Goal: Information Seeking & Learning: Learn about a topic

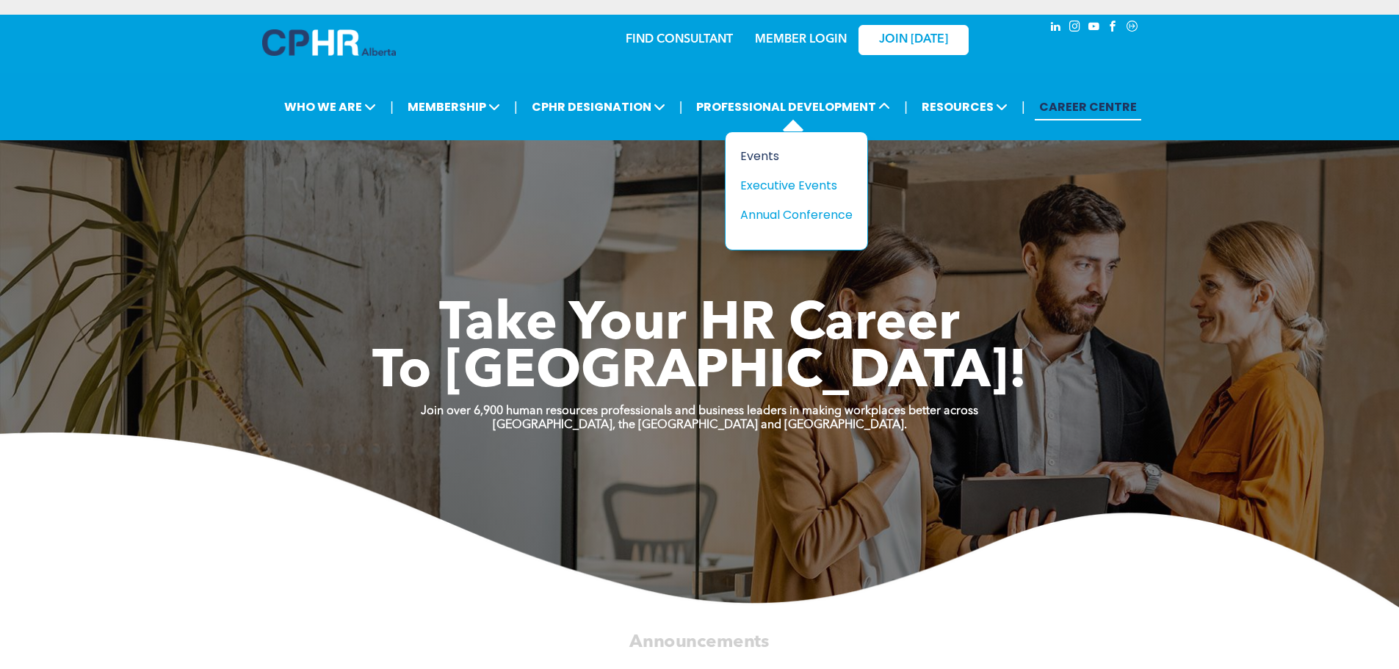
click at [772, 156] on div "Events" at bounding box center [790, 156] width 101 height 18
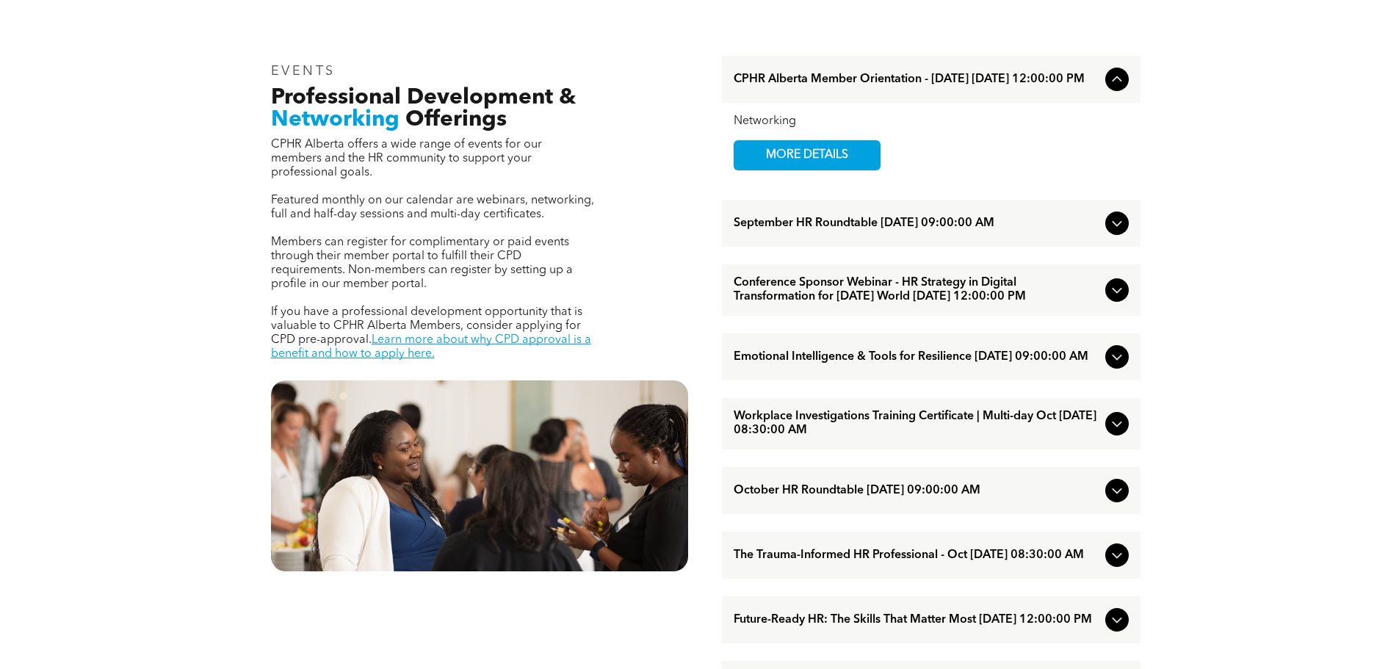
scroll to position [514, 0]
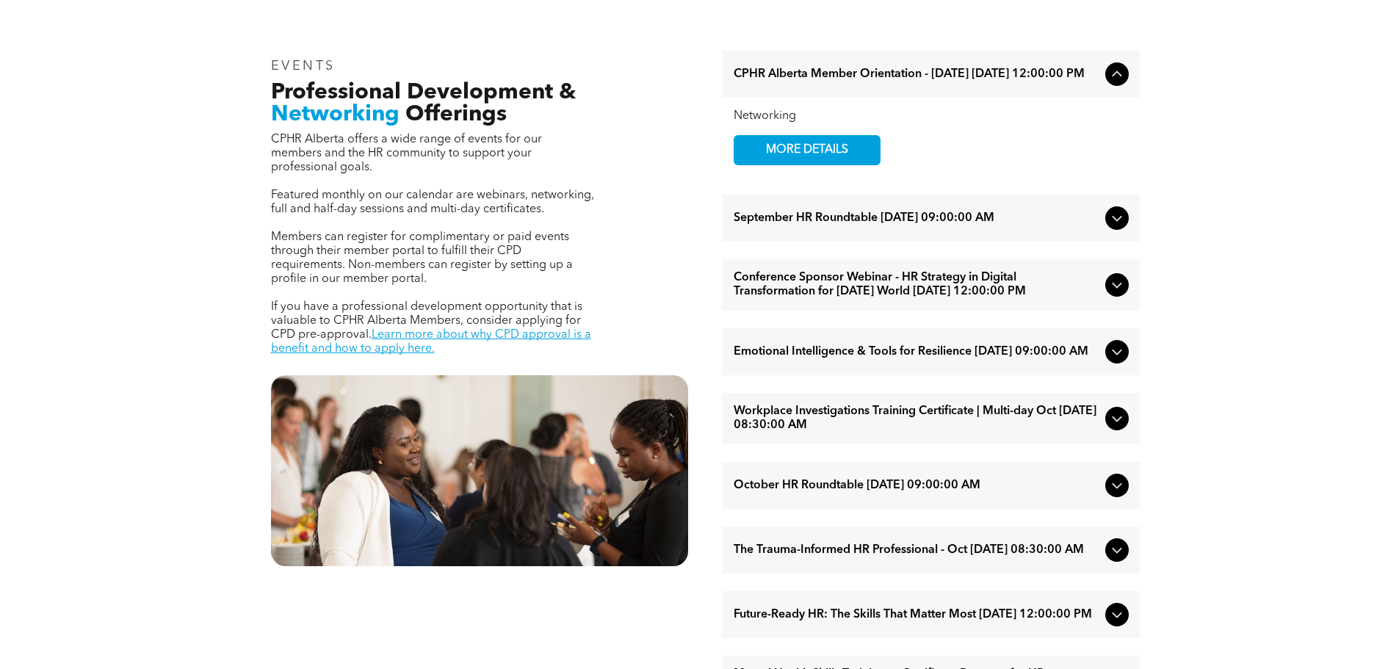
click at [1116, 355] on icon at bounding box center [1117, 352] width 10 height 6
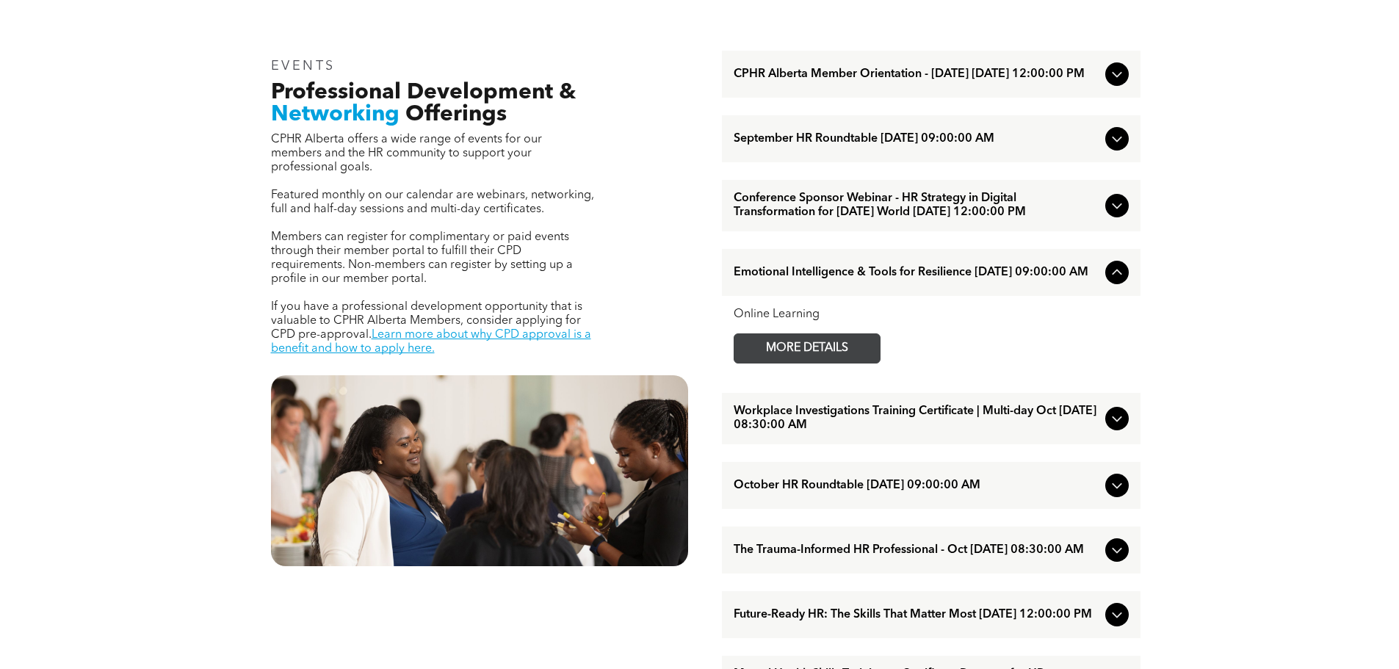
click at [829, 363] on span "MORE DETAILS" at bounding box center [807, 348] width 116 height 29
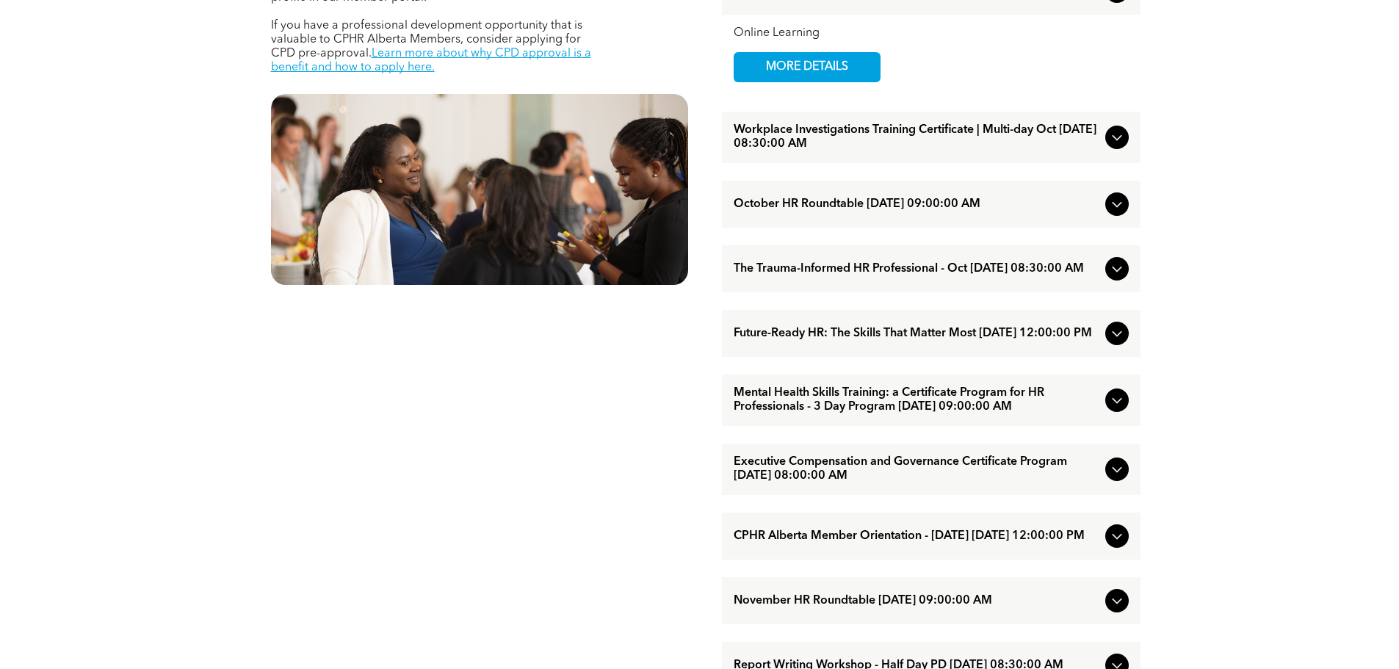
scroll to position [808, 0]
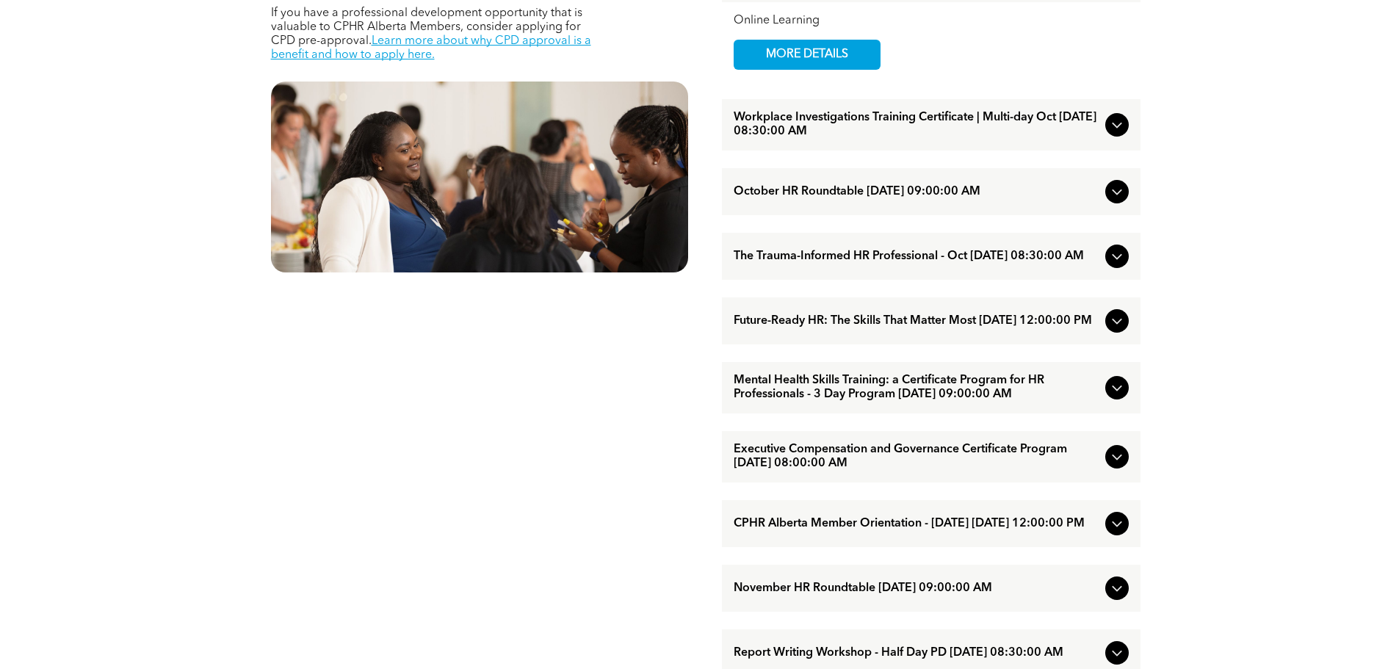
click at [1118, 260] on icon at bounding box center [1117, 257] width 10 height 6
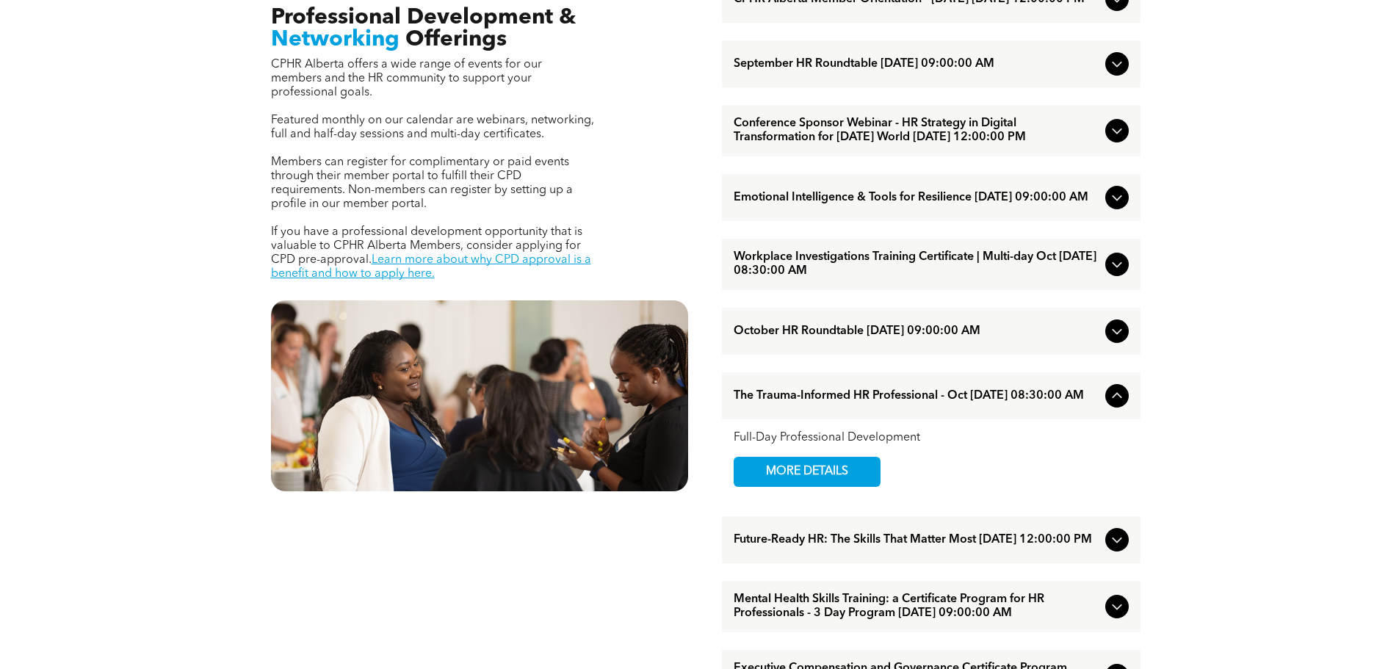
scroll to position [587, 0]
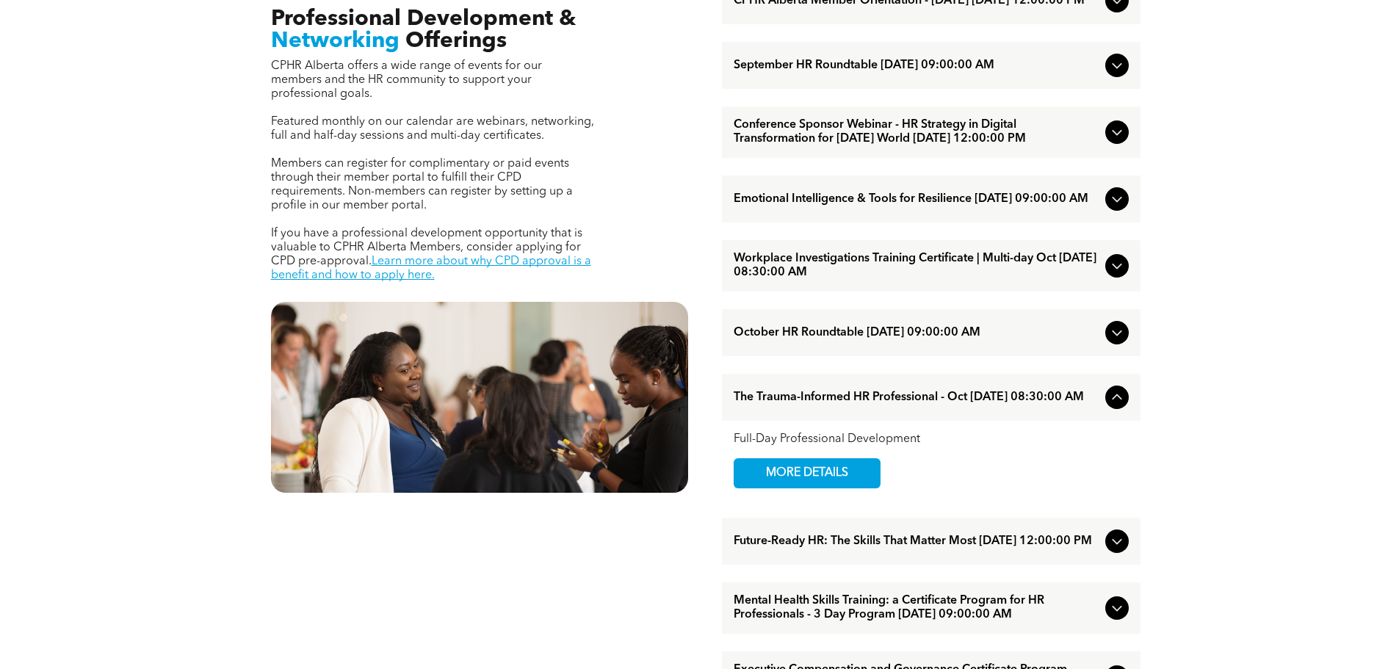
click at [885, 206] on span "Emotional Intelligence & Tools for Resilience [DATE] 09:00:00 AM" at bounding box center [916, 199] width 366 height 14
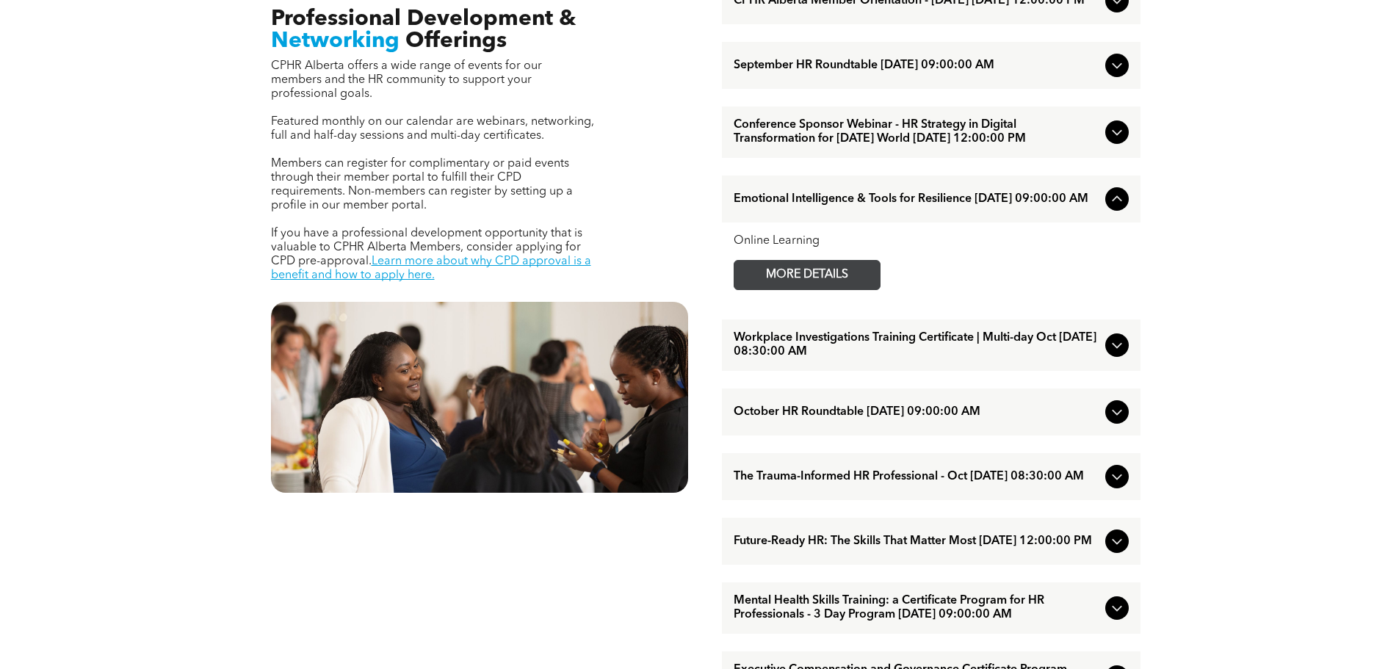
click at [824, 289] on span "MORE DETAILS" at bounding box center [807, 275] width 116 height 29
click at [1370, 468] on div "EVENTS Professional Development & Networking Offerings CPHR Alberta offers a wi…" at bounding box center [699, 604] width 1399 height 1367
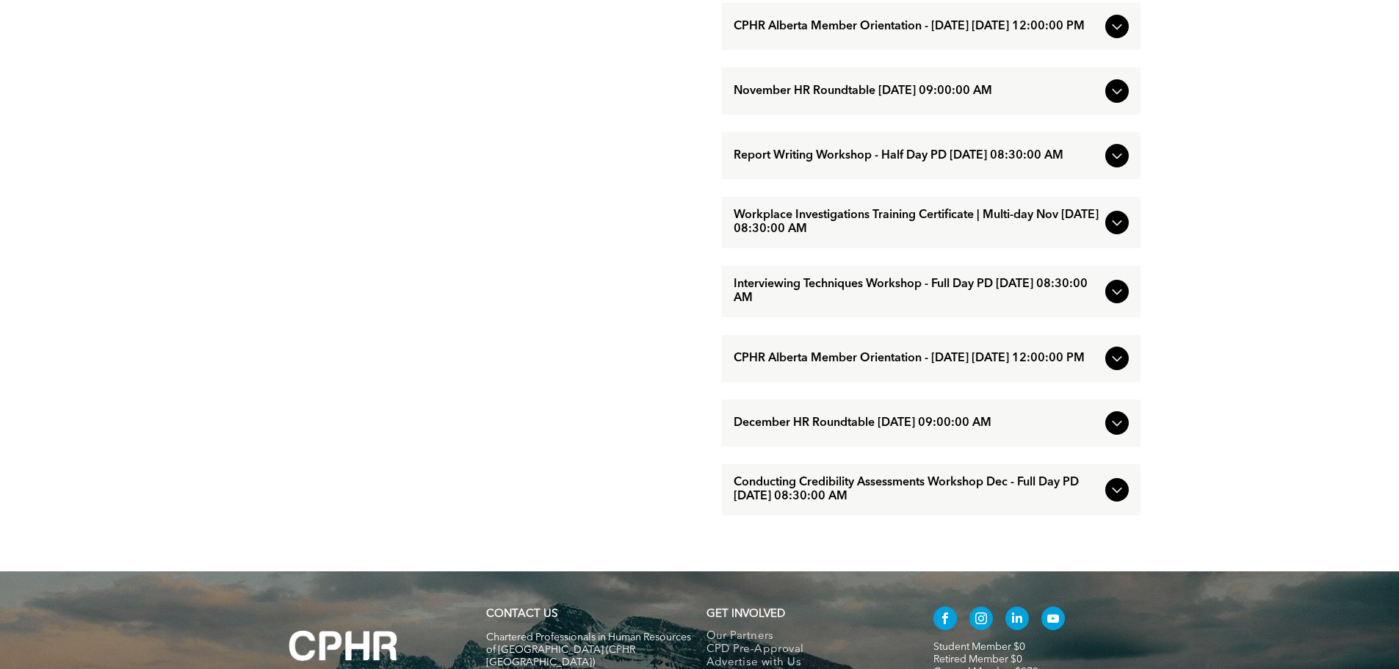
scroll to position [1322, 0]
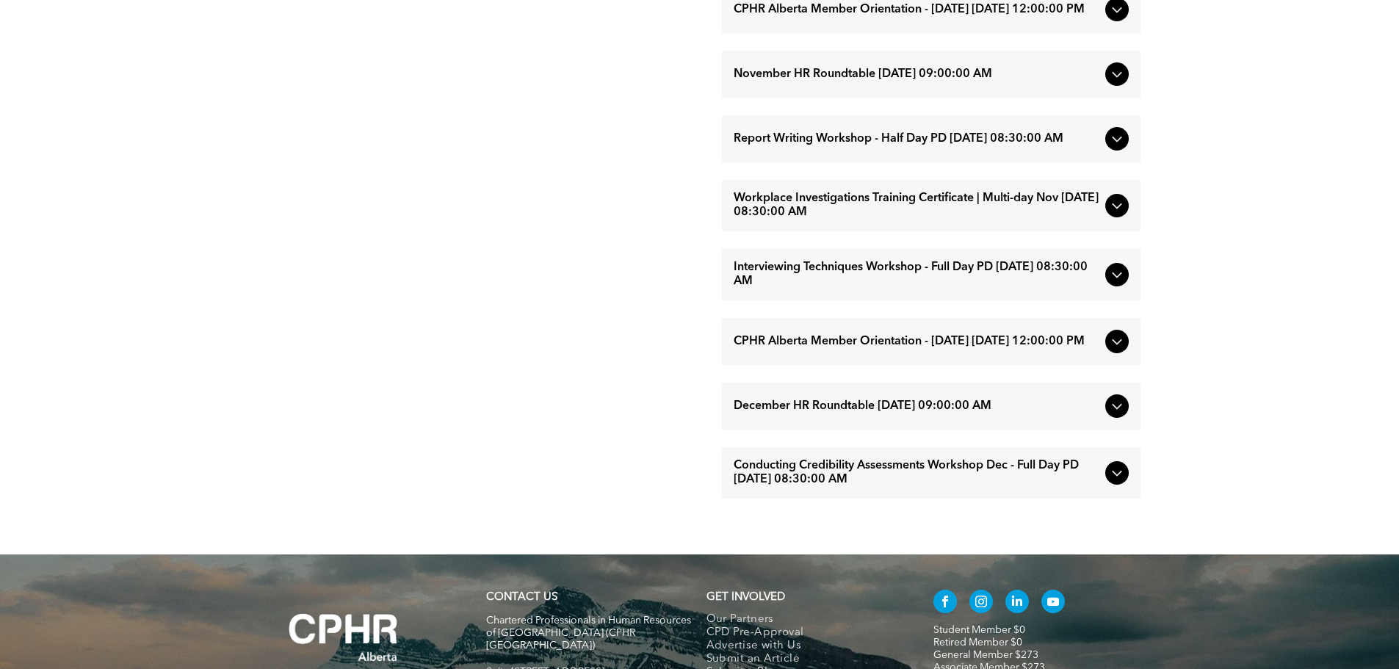
click at [1123, 283] on icon at bounding box center [1117, 275] width 18 height 18
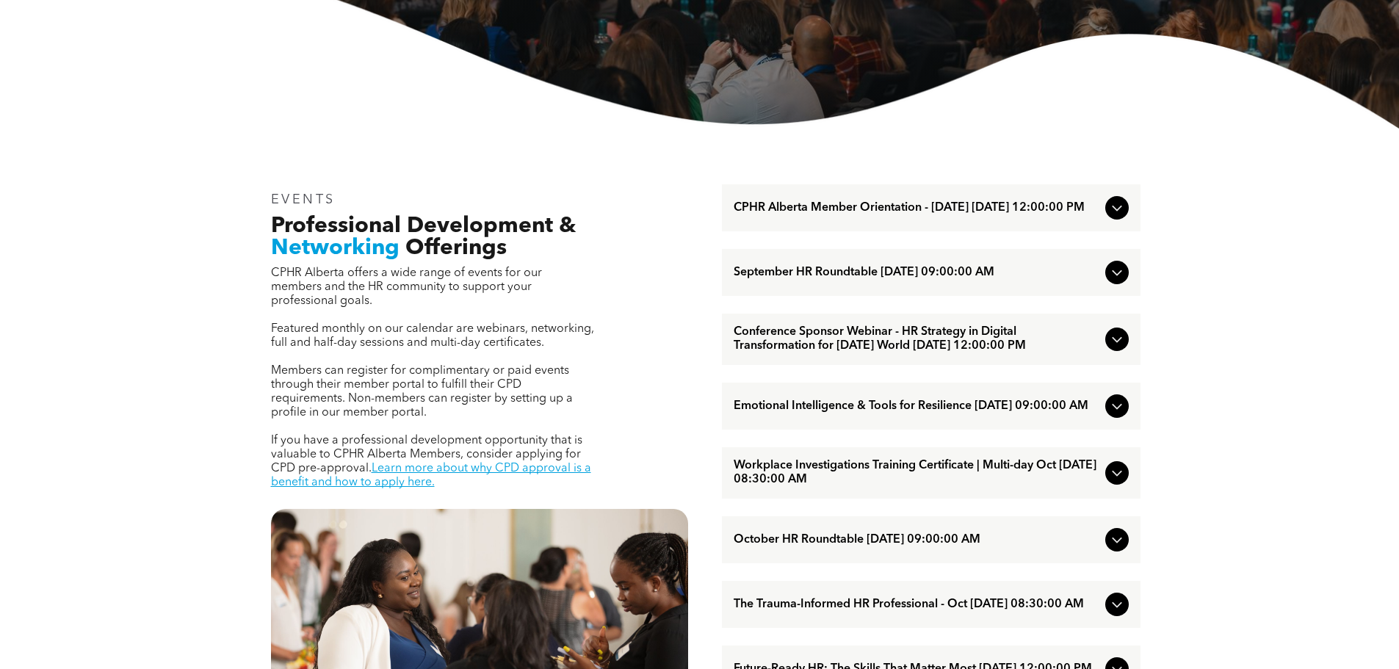
scroll to position [367, 0]
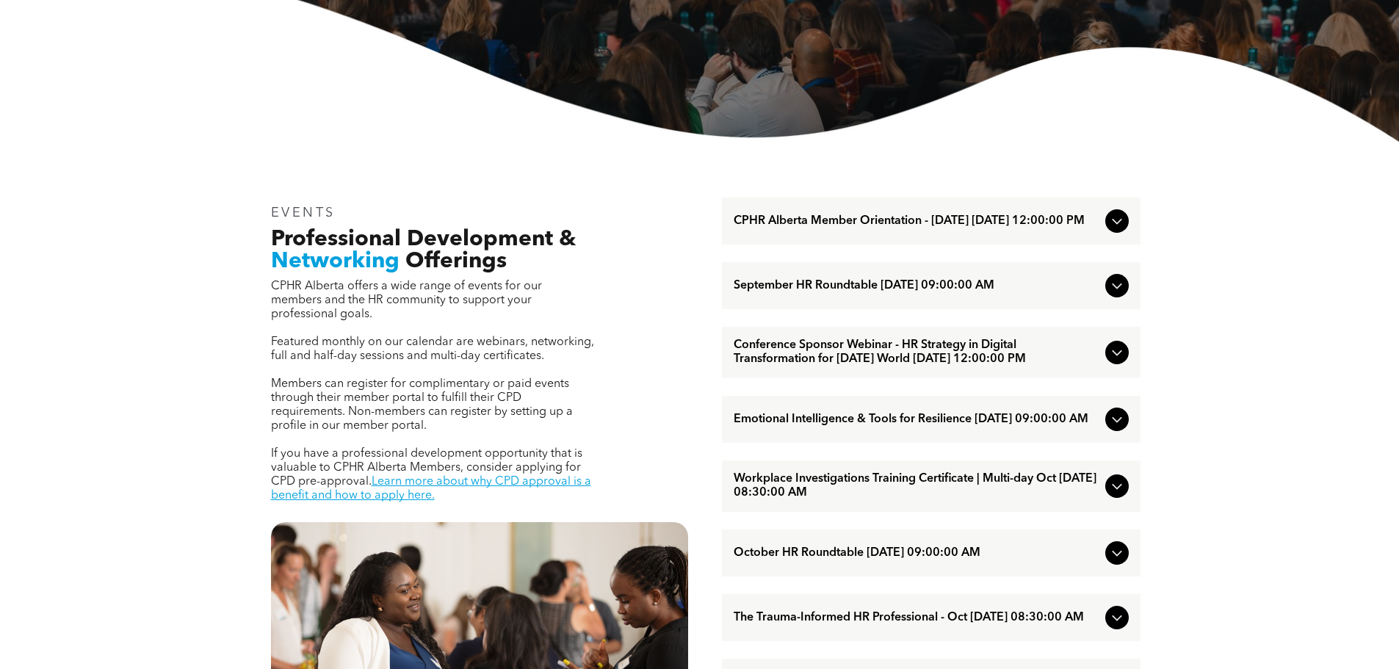
click at [1112, 291] on icon at bounding box center [1117, 286] width 18 height 18
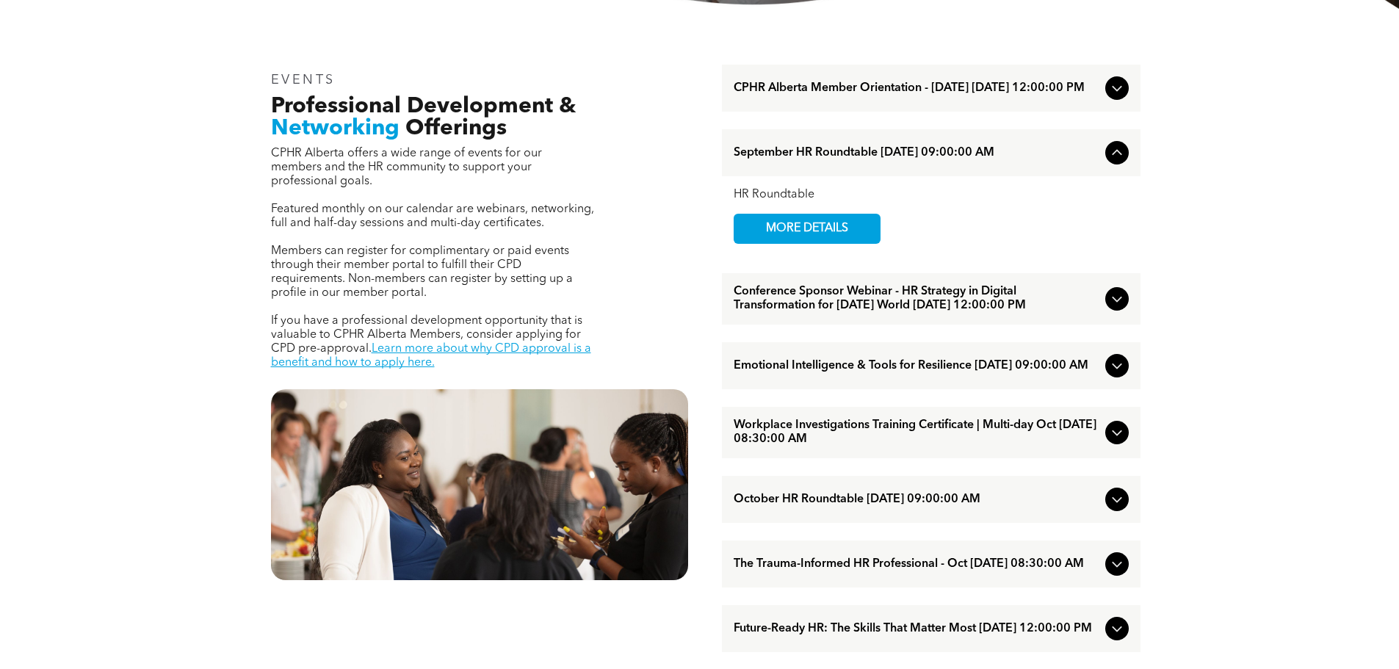
scroll to position [514, 0]
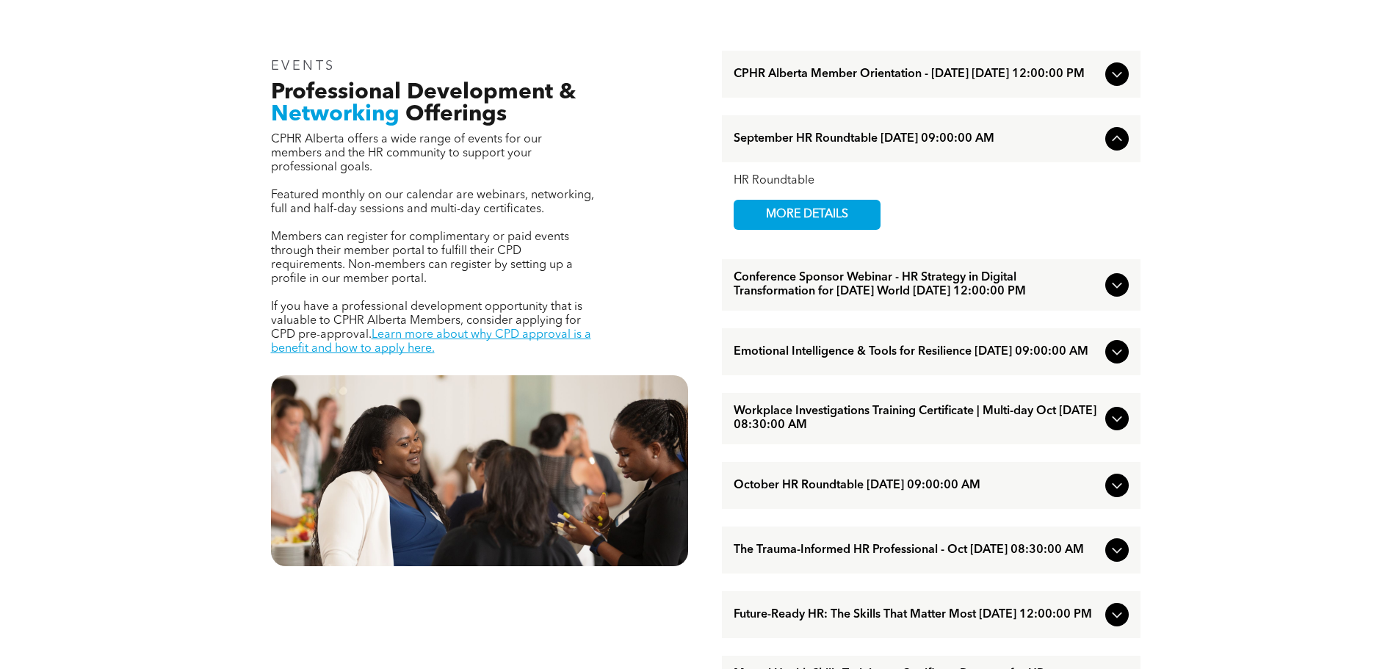
click at [1116, 559] on icon at bounding box center [1117, 550] width 18 height 18
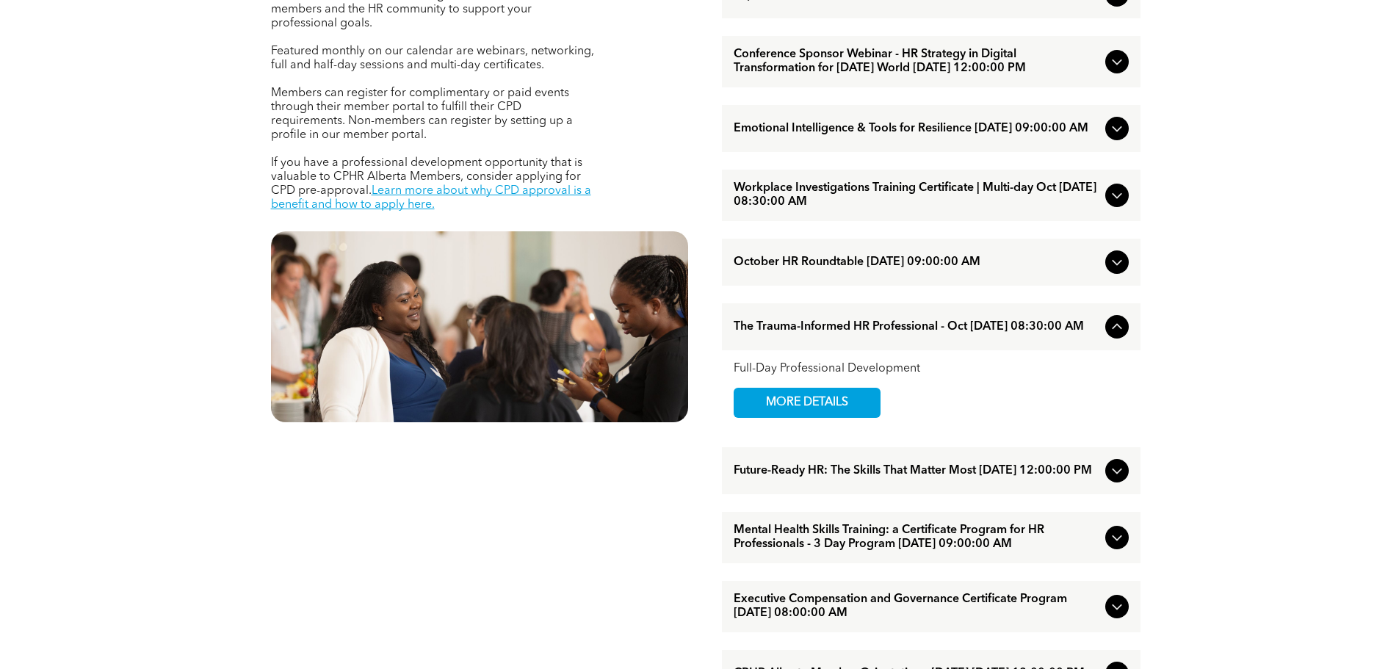
scroll to position [661, 0]
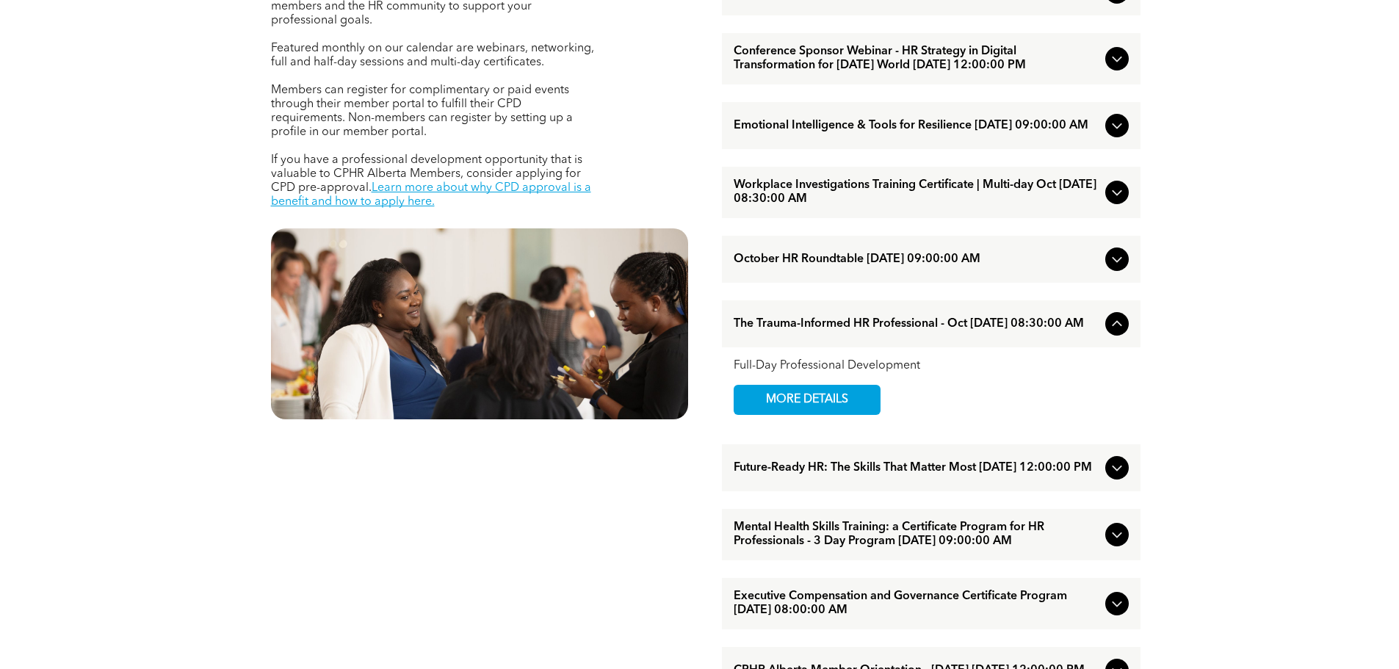
click at [1112, 476] on icon at bounding box center [1117, 468] width 18 height 18
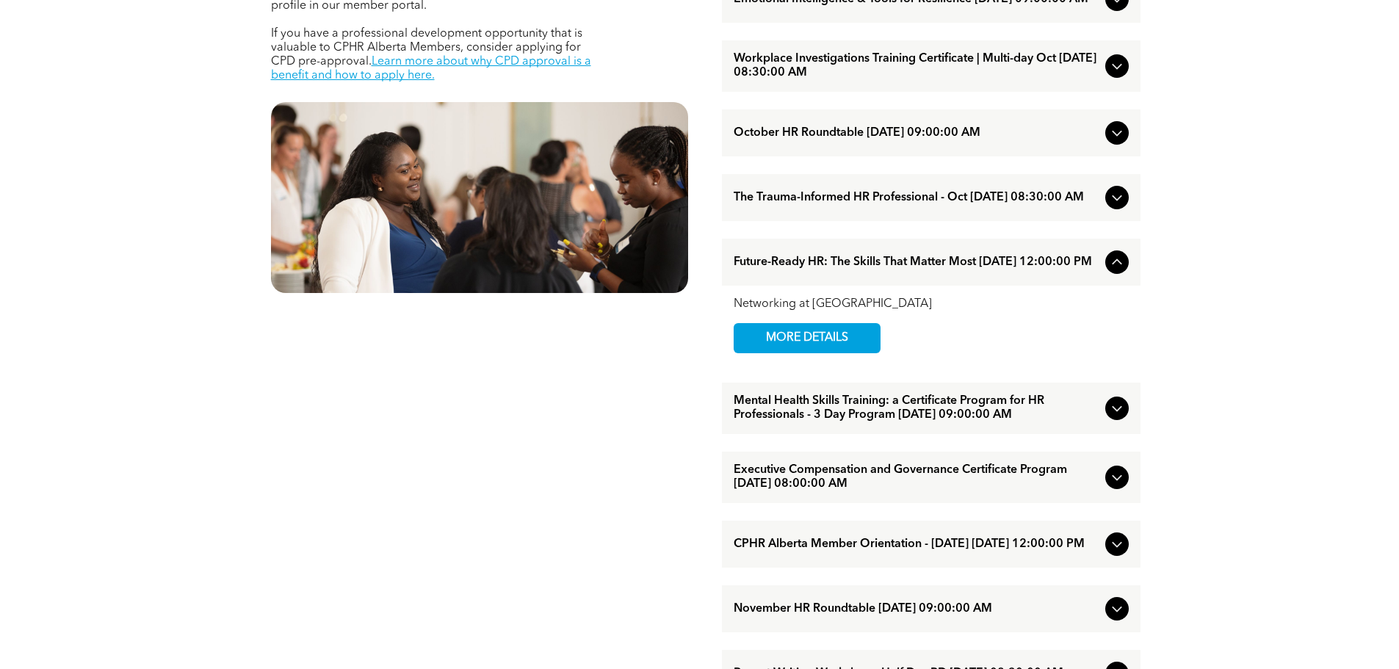
scroll to position [881, 0]
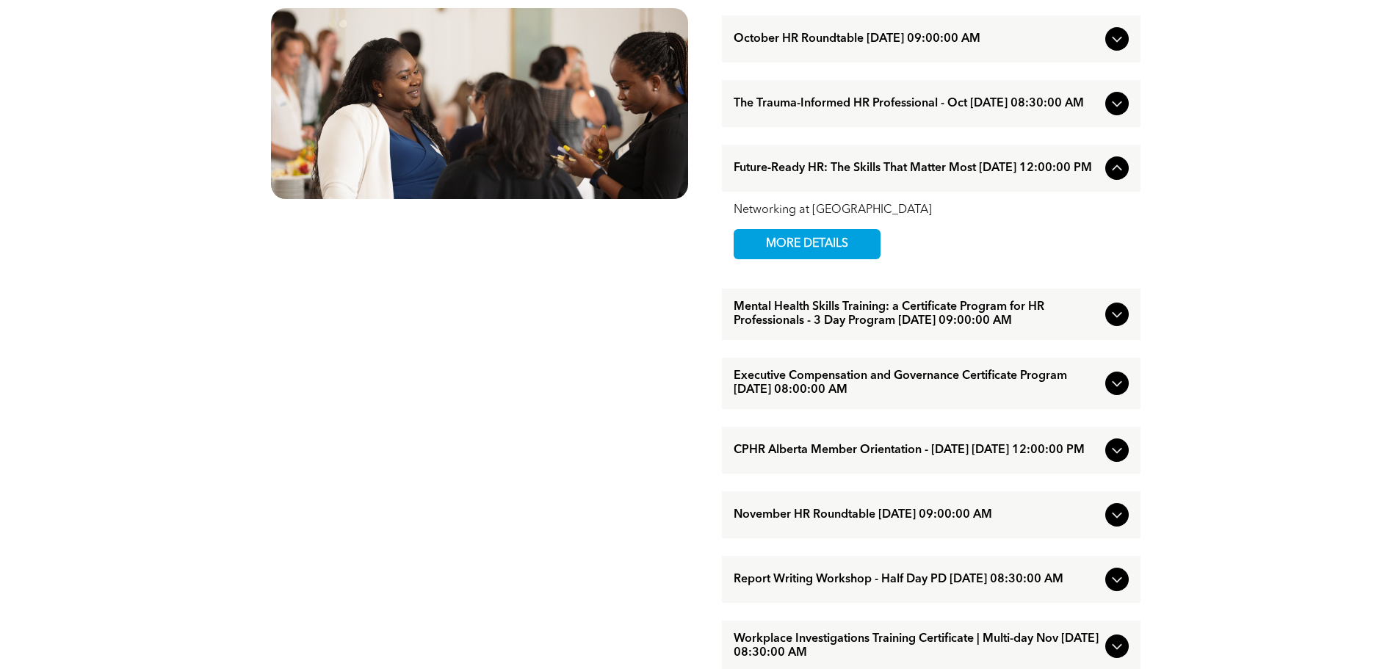
click at [1122, 323] on icon at bounding box center [1117, 314] width 18 height 18
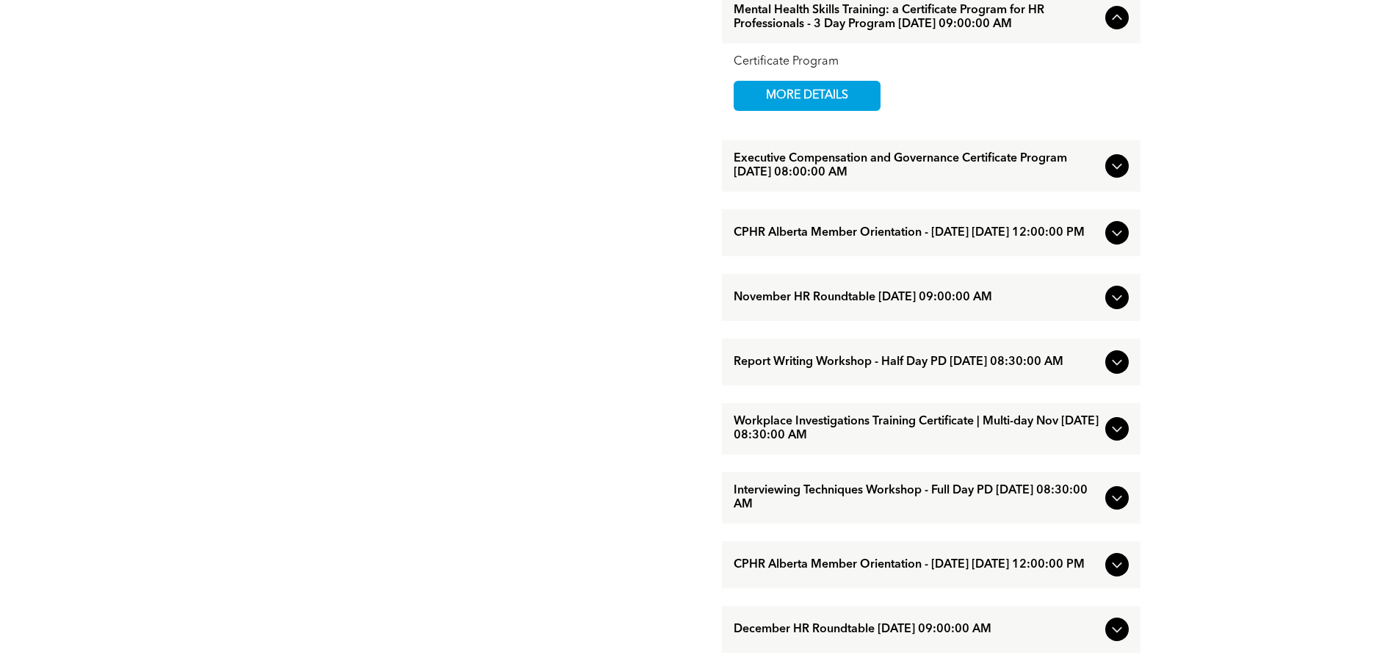
scroll to position [1101, 0]
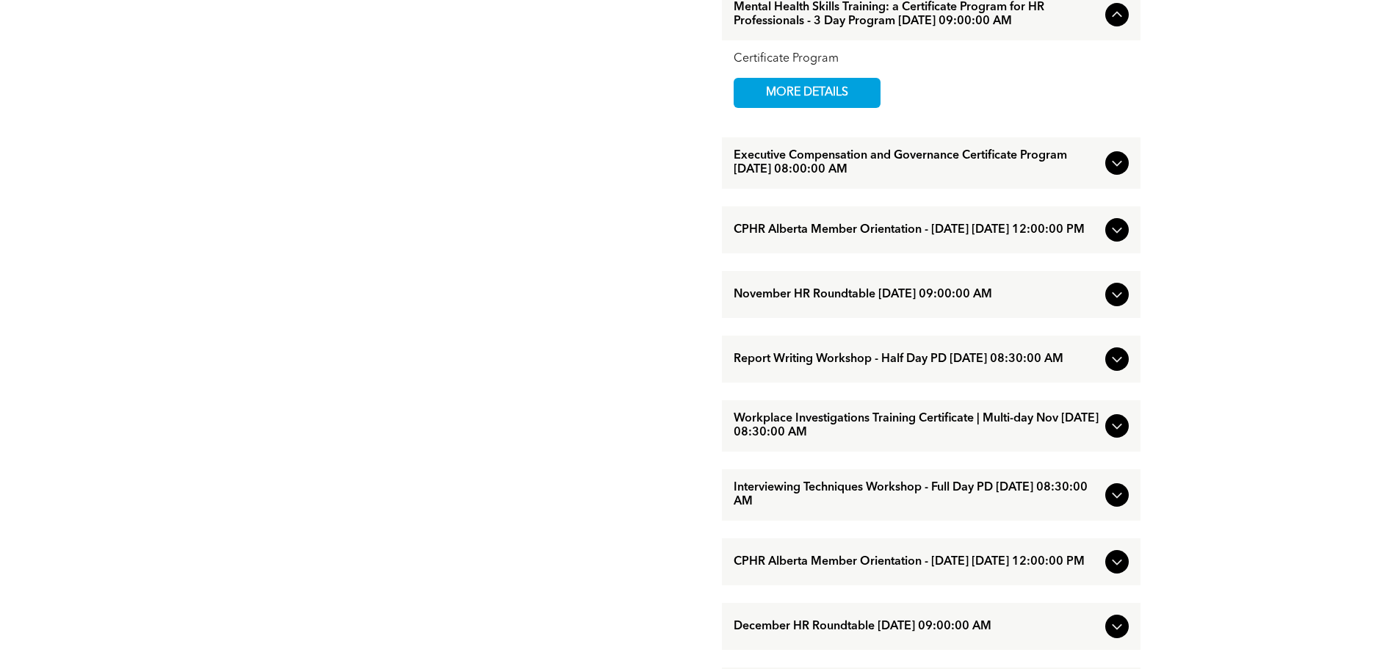
click at [1117, 303] on icon at bounding box center [1117, 295] width 18 height 18
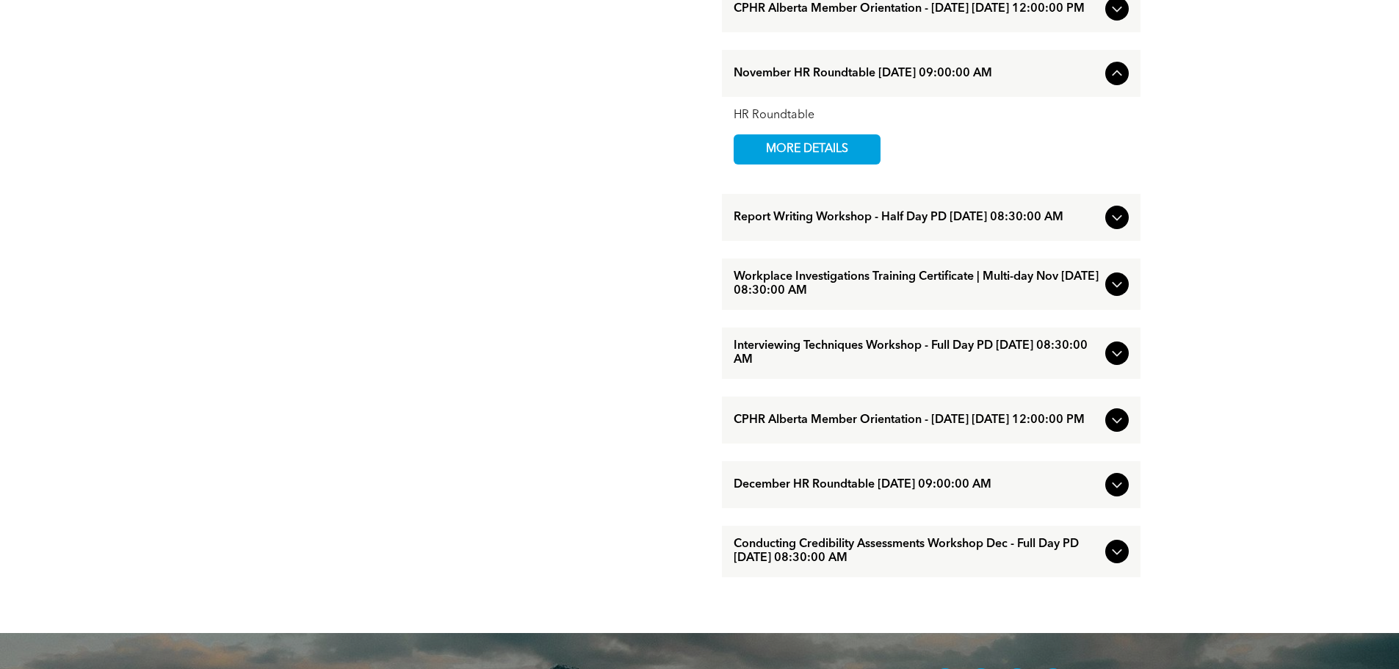
scroll to position [1242, 0]
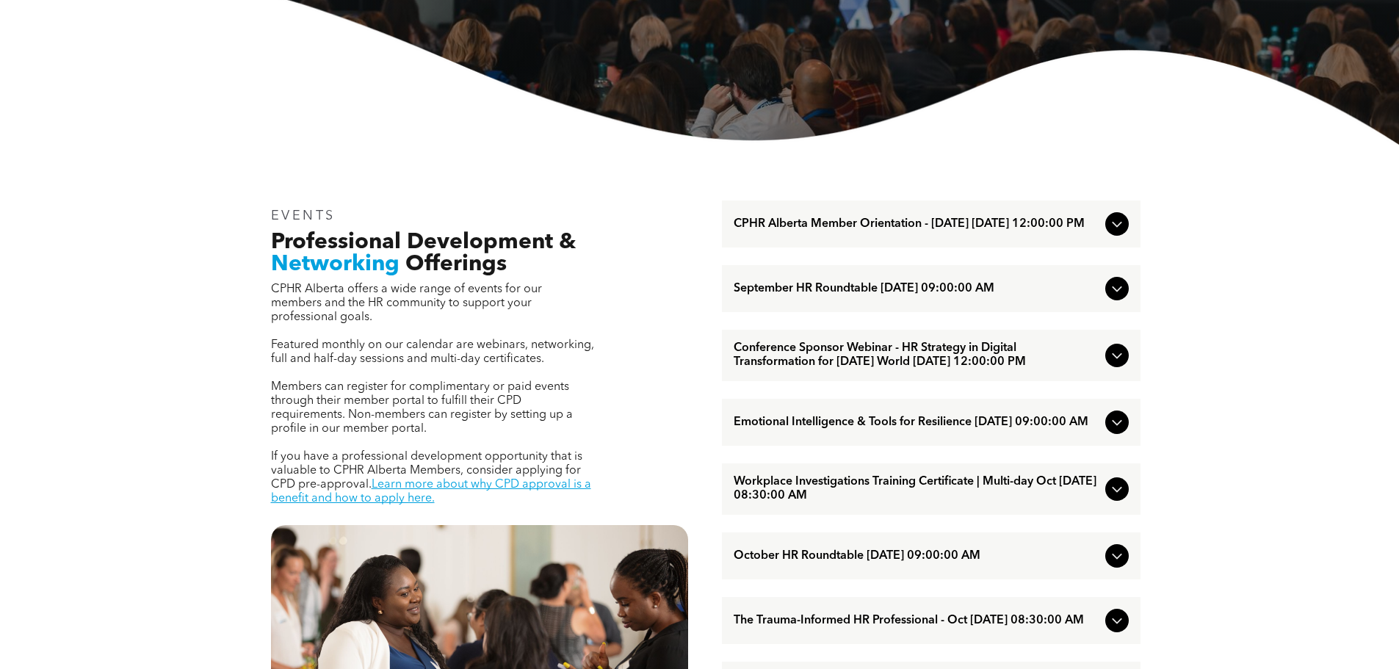
scroll to position [361, 0]
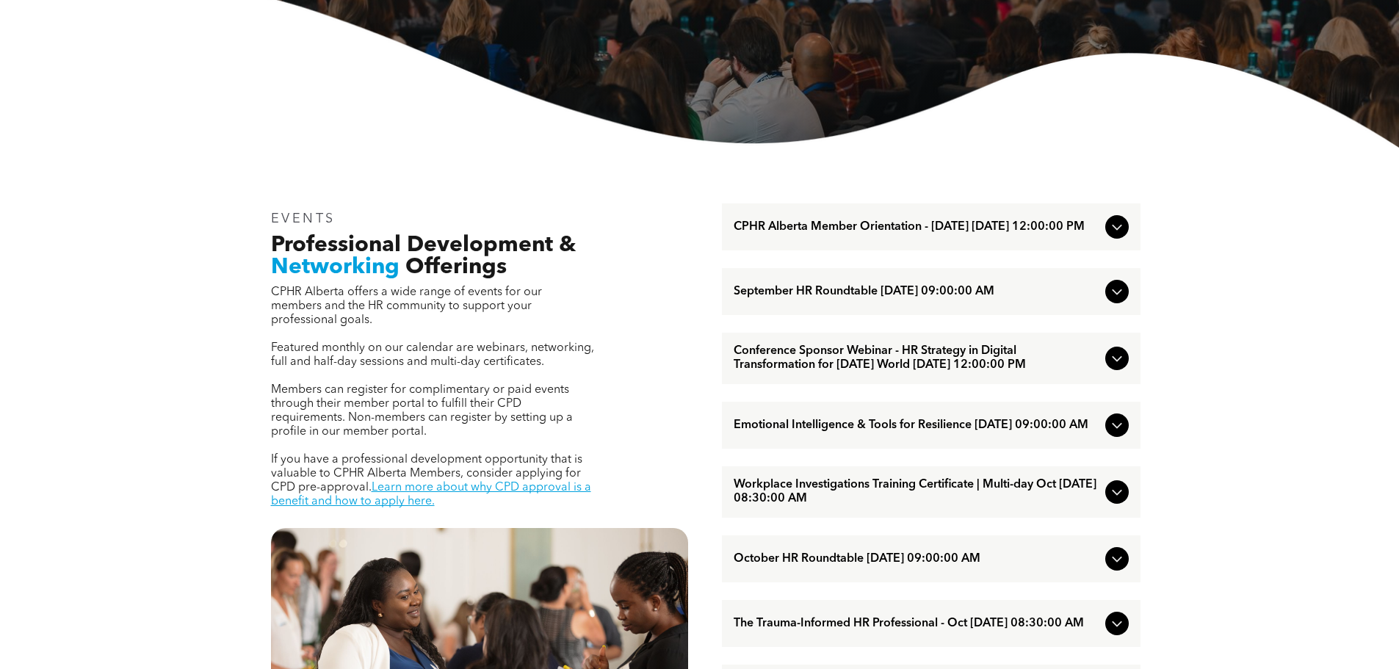
click at [1092, 299] on span "September HR Roundtable [DATE] 09:00:00 AM" at bounding box center [916, 292] width 366 height 14
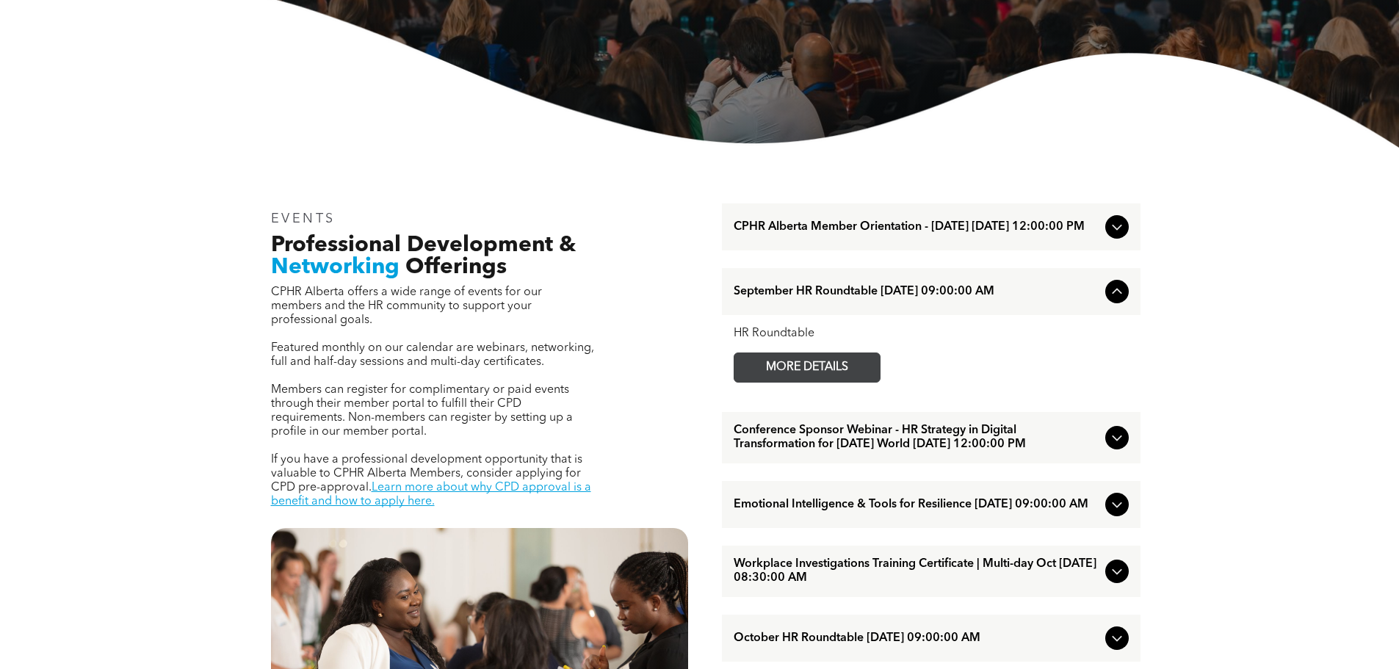
click at [873, 367] on link "MORE DETAILS" at bounding box center [806, 367] width 147 height 30
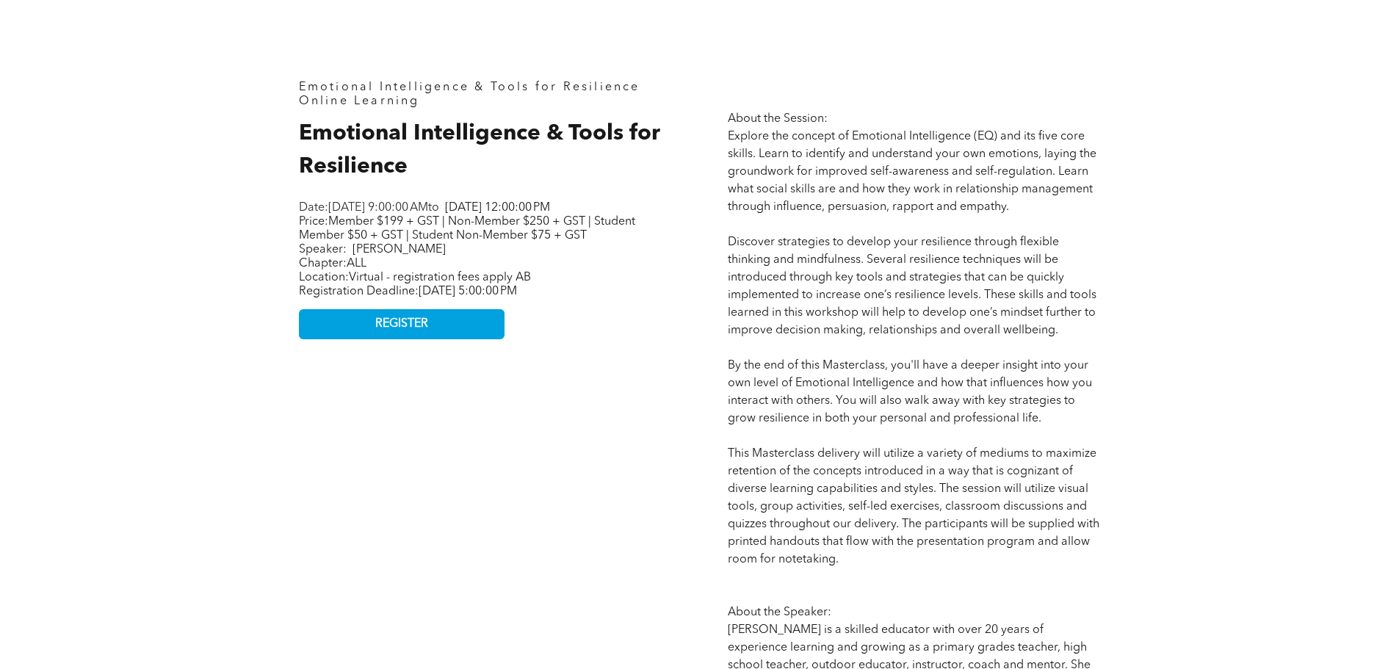
scroll to position [734, 0]
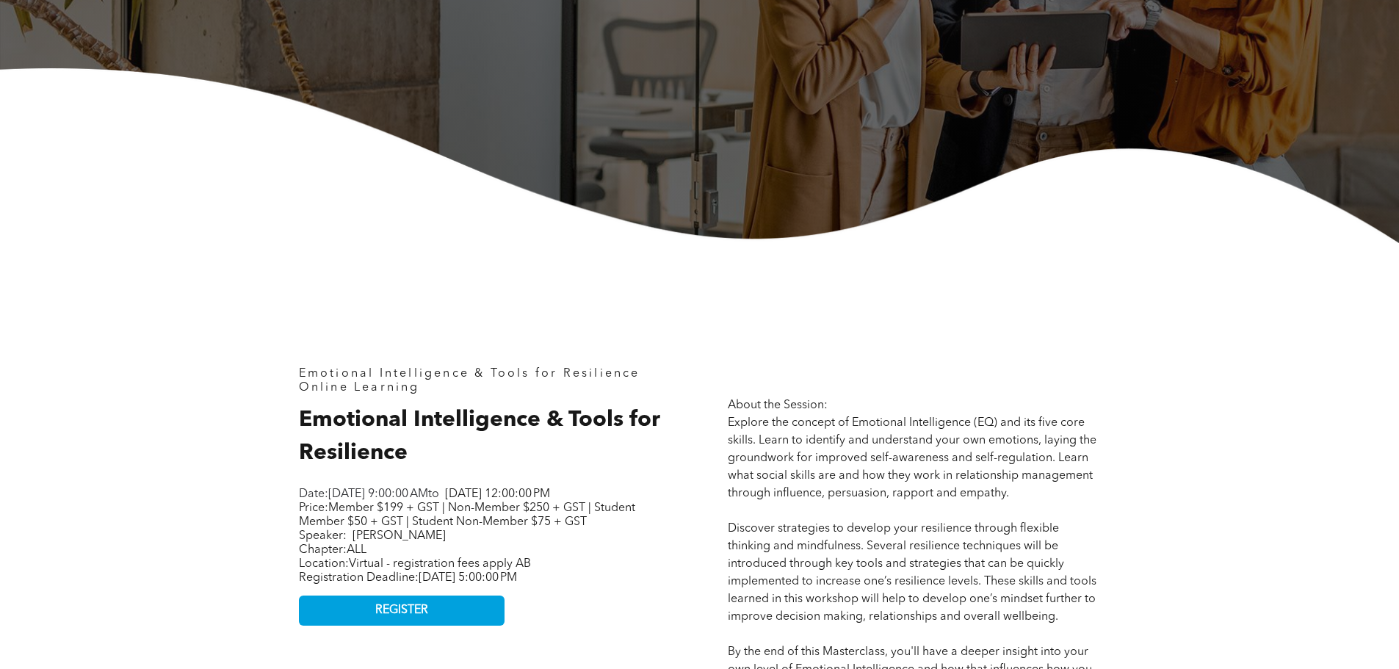
scroll to position [73, 0]
